Goal: Task Accomplishment & Management: Manage account settings

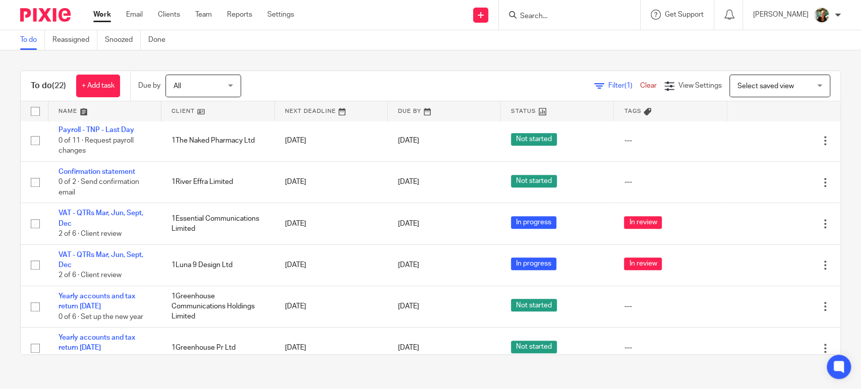
scroll to position [416, 0]
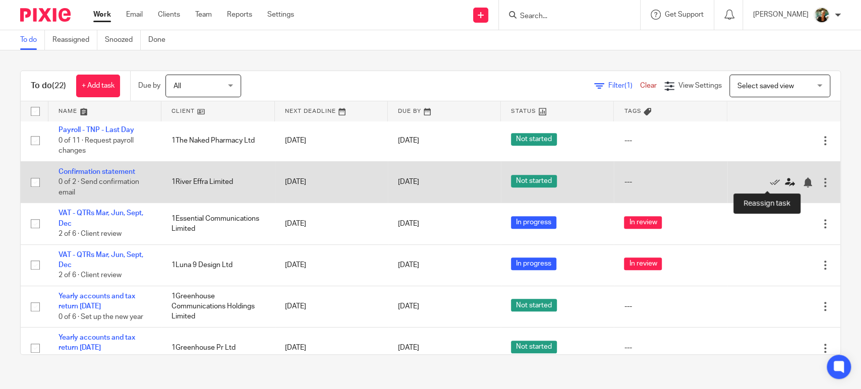
click at [785, 181] on icon at bounding box center [790, 183] width 10 height 10
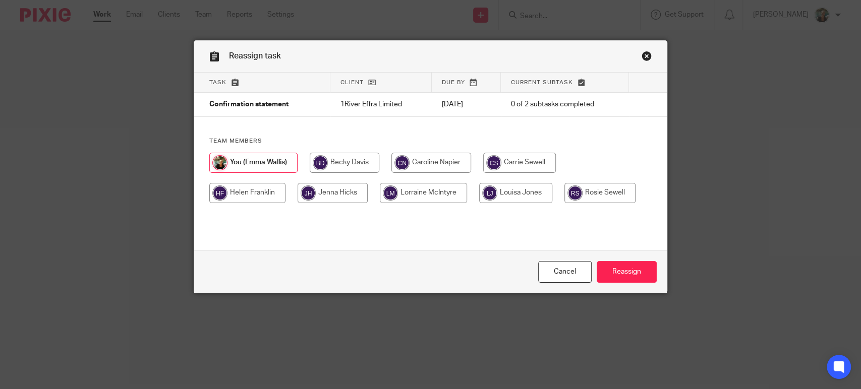
click at [591, 195] on input "radio" at bounding box center [600, 193] width 71 height 20
radio input "true"
click at [608, 273] on input "Reassign" at bounding box center [627, 272] width 60 height 22
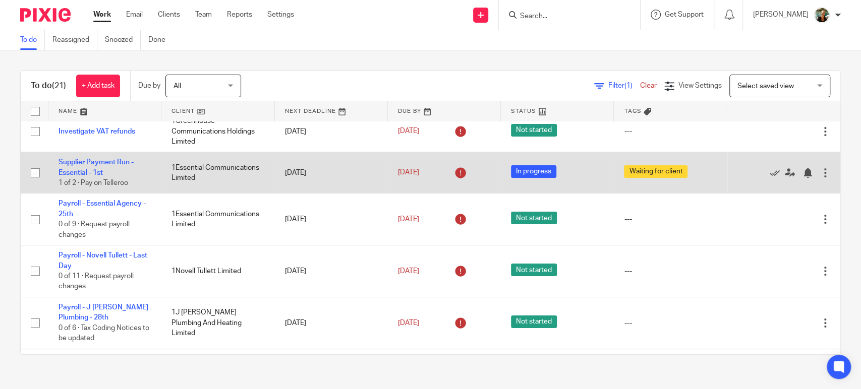
scroll to position [82, 0]
click at [770, 173] on icon at bounding box center [775, 174] width 10 height 10
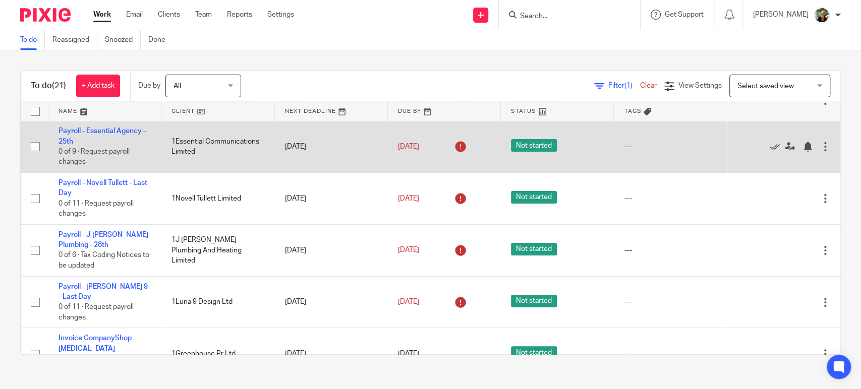
scroll to position [116, 0]
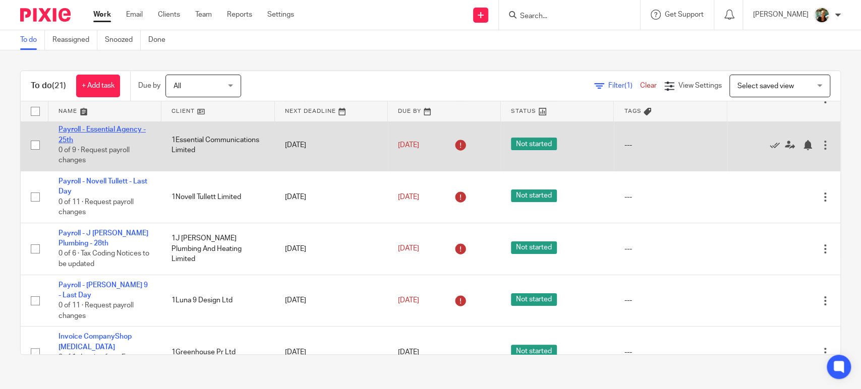
click at [120, 131] on link "Payroll - Essential Agency - 25th" at bounding box center [102, 134] width 87 height 17
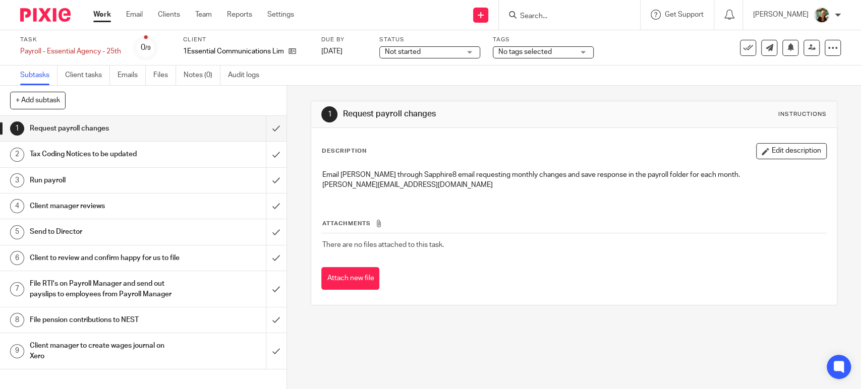
click at [463, 47] on div "Not started Not started" at bounding box center [429, 52] width 101 height 12
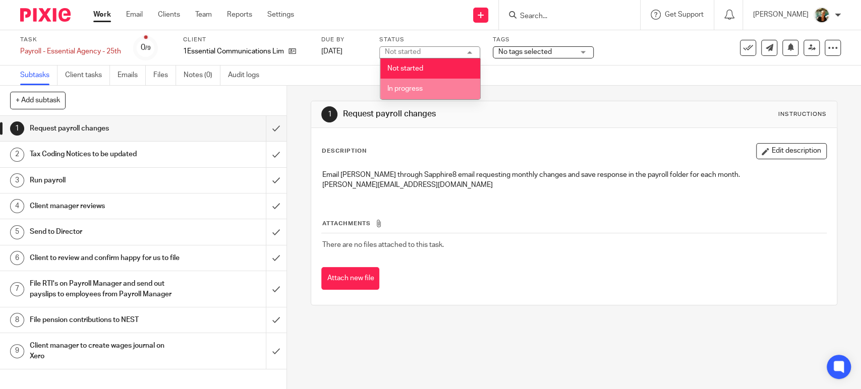
click at [447, 87] on li "In progress" at bounding box center [430, 89] width 100 height 21
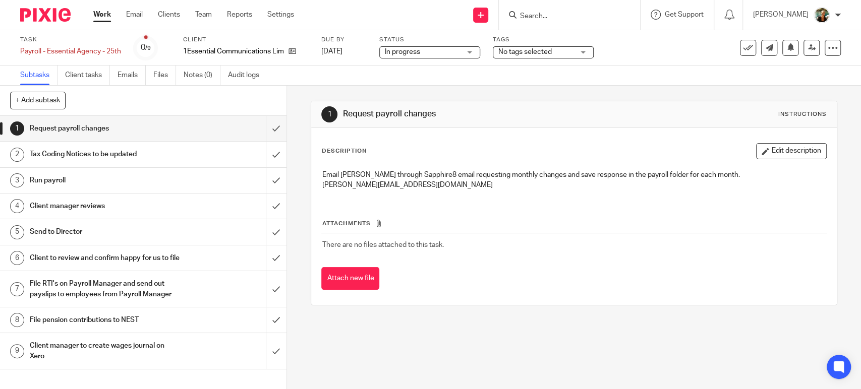
click at [577, 49] on div "No tags selected" at bounding box center [543, 52] width 101 height 12
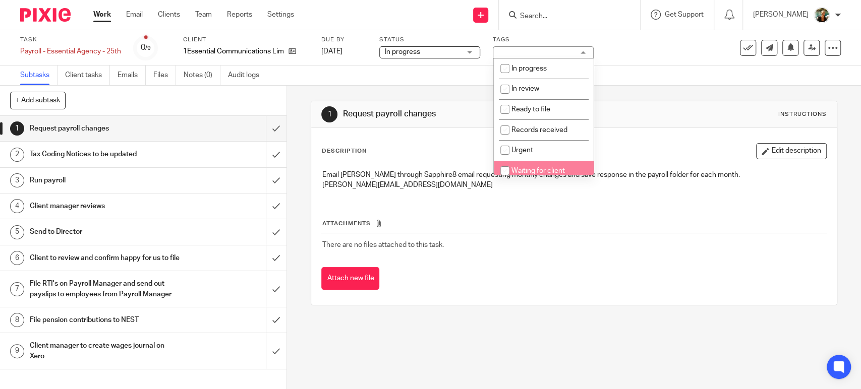
click at [535, 168] on span "Waiting for client" at bounding box center [537, 170] width 53 height 7
checkbox input "true"
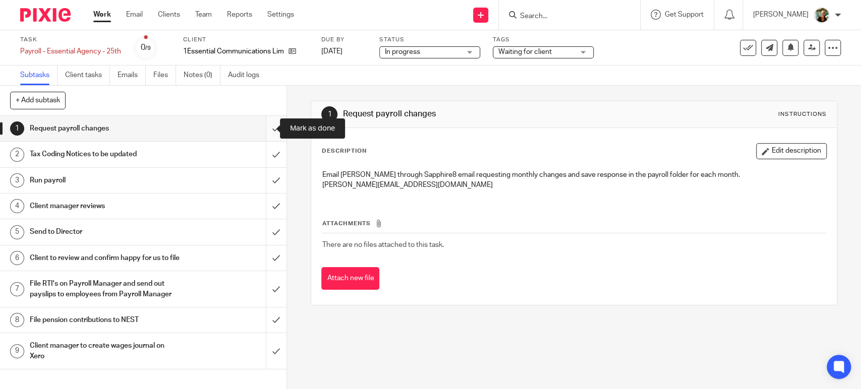
click at [259, 131] on input "submit" at bounding box center [143, 128] width 287 height 25
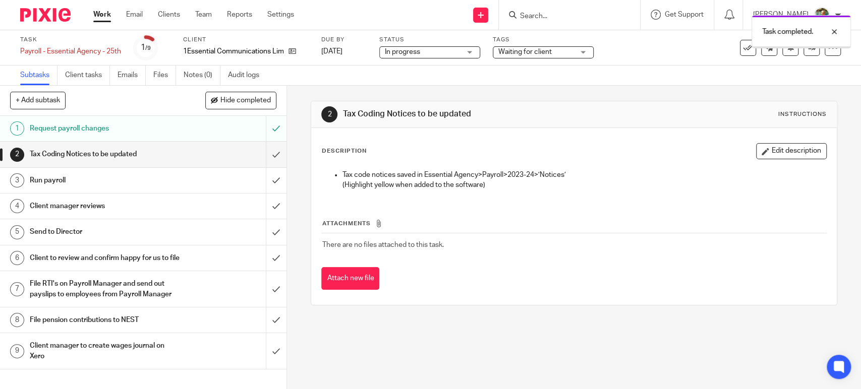
click at [99, 20] on div "Work Email Clients Team Reports Settings Work Email Clients Team Reports Settin…" at bounding box center [196, 15] width 226 height 30
click at [101, 14] on link "Work" at bounding box center [102, 15] width 18 height 10
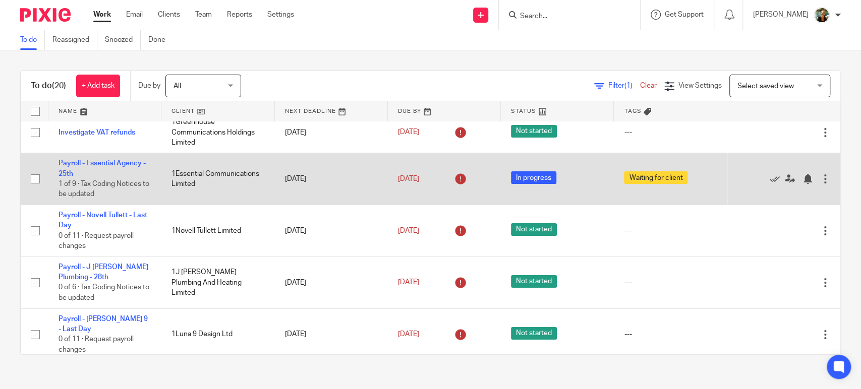
scroll to position [83, 0]
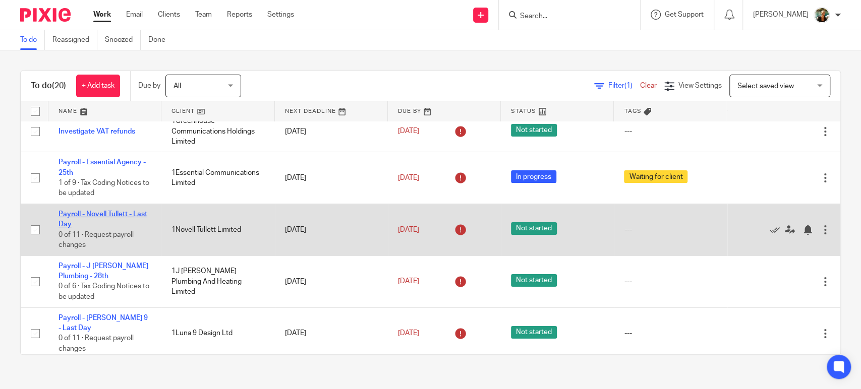
click at [116, 217] on link "Payroll - Novell Tullett - Last Day" at bounding box center [103, 219] width 89 height 17
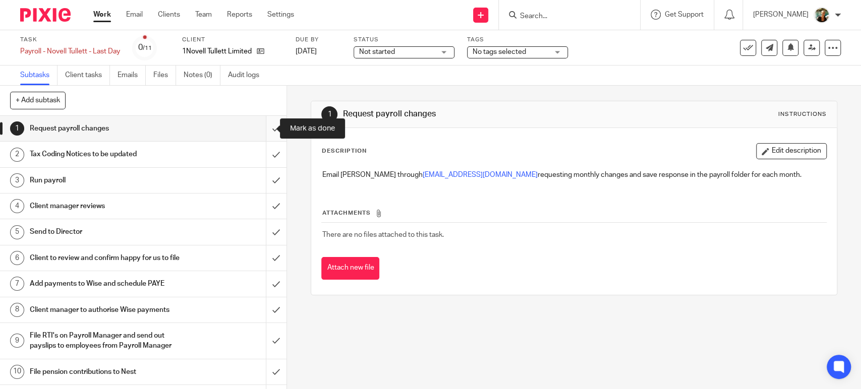
click at [269, 126] on input "submit" at bounding box center [143, 128] width 287 height 25
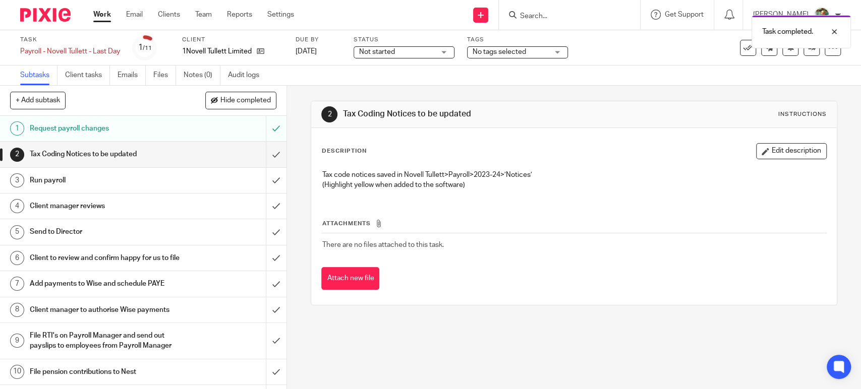
click at [399, 54] on span "Not started" at bounding box center [397, 52] width 76 height 11
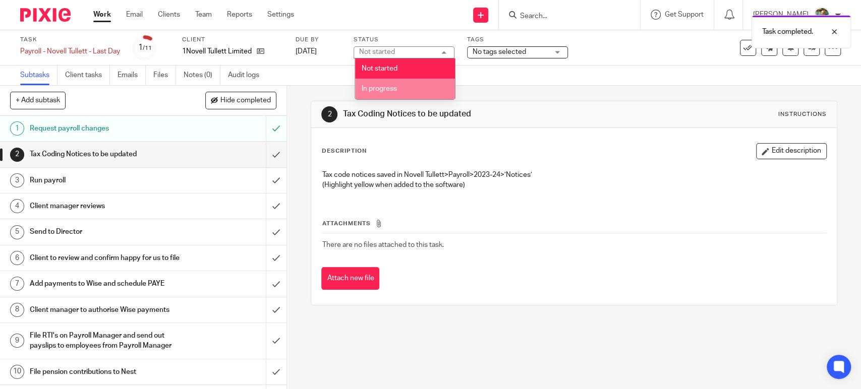
click at [400, 86] on li "In progress" at bounding box center [405, 89] width 100 height 21
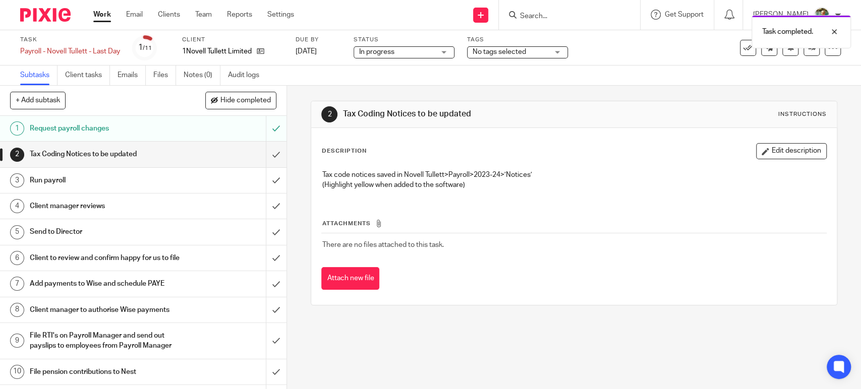
click at [493, 48] on span "No tags selected" at bounding box center [499, 51] width 53 height 7
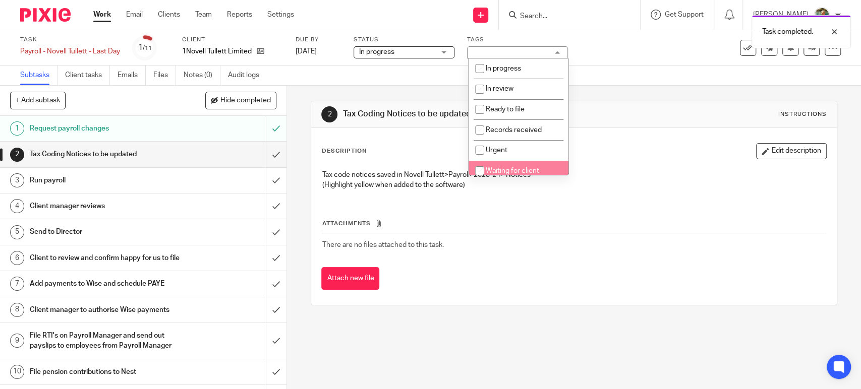
click at [480, 172] on input "checkbox" at bounding box center [479, 170] width 19 height 19
checkbox input "true"
click at [101, 10] on link "Work" at bounding box center [102, 15] width 18 height 10
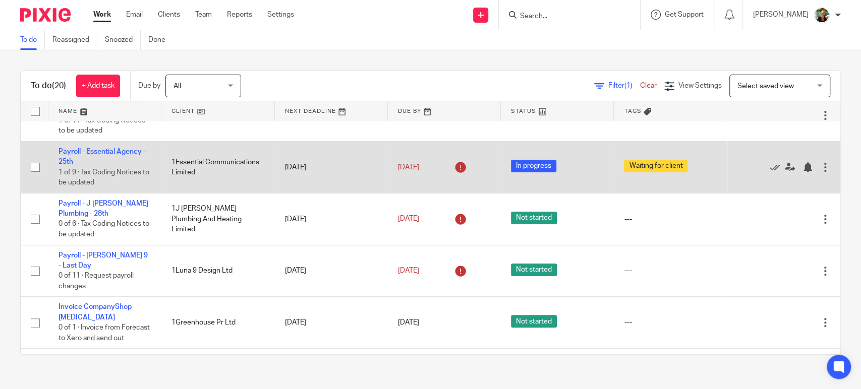
scroll to position [145, 0]
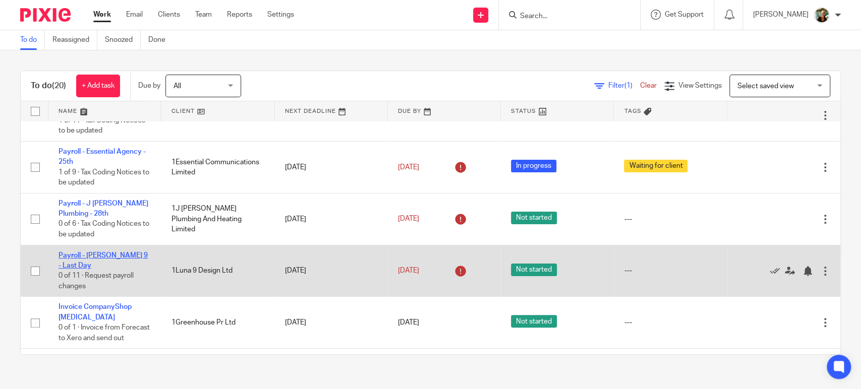
click at [124, 257] on link "Payroll - [PERSON_NAME] 9 - Last Day" at bounding box center [103, 260] width 89 height 17
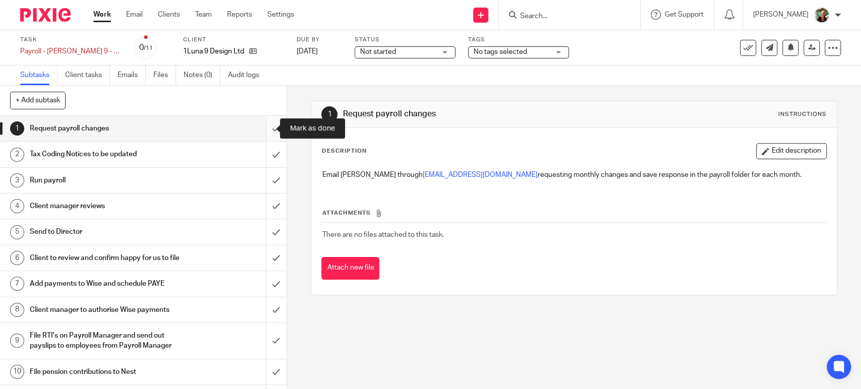
click at [264, 128] on input "submit" at bounding box center [143, 128] width 287 height 25
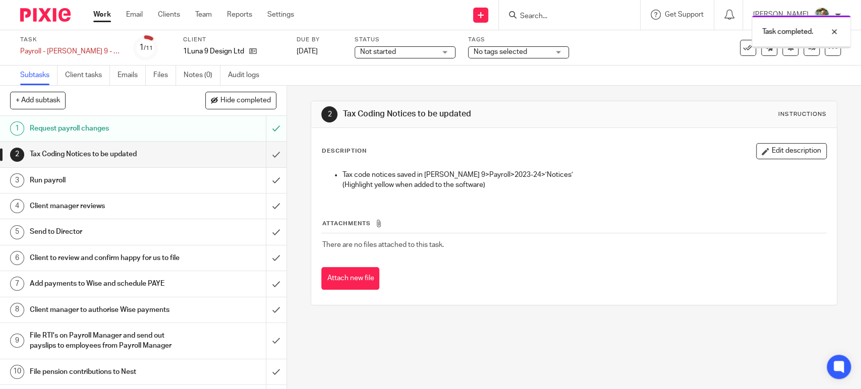
click at [413, 52] on span "Not started" at bounding box center [398, 52] width 76 height 11
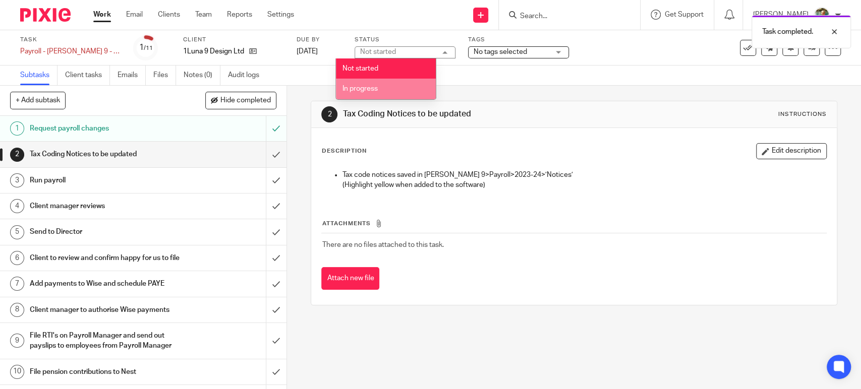
click at [399, 92] on li "In progress" at bounding box center [386, 89] width 100 height 21
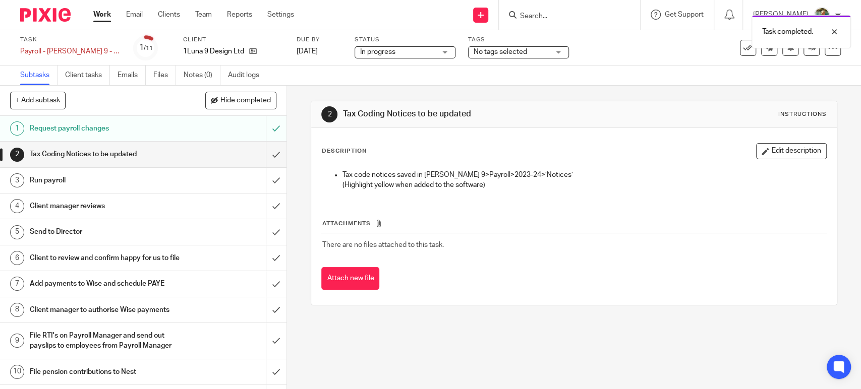
click at [492, 55] on span "No tags selected" at bounding box center [512, 52] width 76 height 11
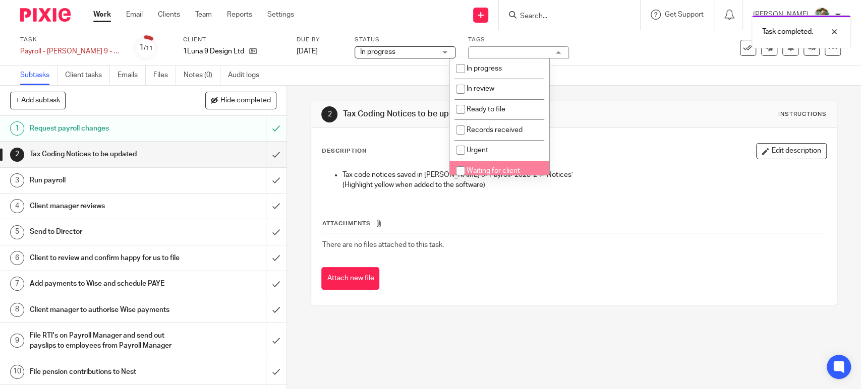
click at [479, 165] on li "Waiting for client" at bounding box center [500, 171] width 100 height 21
checkbox input "true"
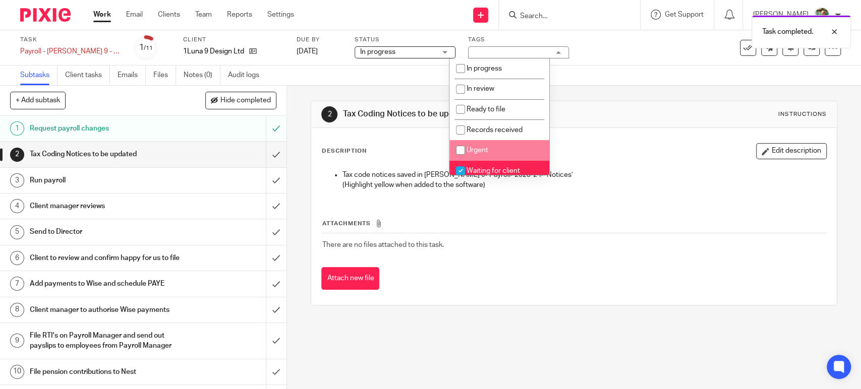
click at [100, 23] on div "Work Email Clients Team Reports Settings Work Email Clients Team Reports Settin…" at bounding box center [196, 15] width 226 height 30
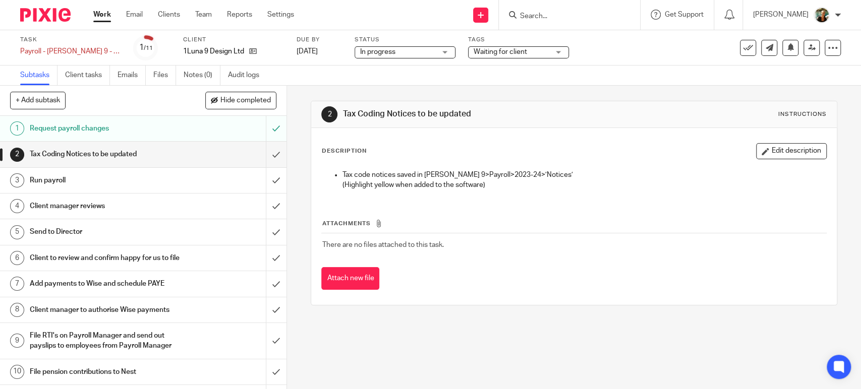
click at [101, 19] on link "Work" at bounding box center [102, 15] width 18 height 10
